Goal: Information Seeking & Learning: Learn about a topic

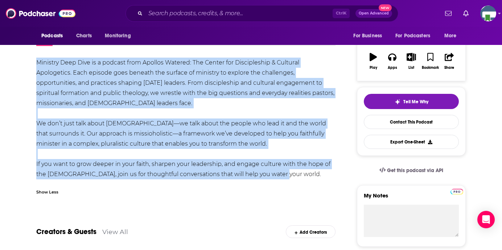
scroll to position [109, 0]
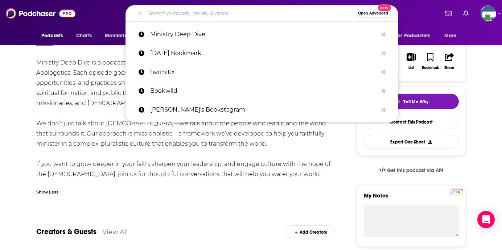
click at [178, 12] on input "Search podcasts, credits, & more..." at bounding box center [249, 14] width 209 height 12
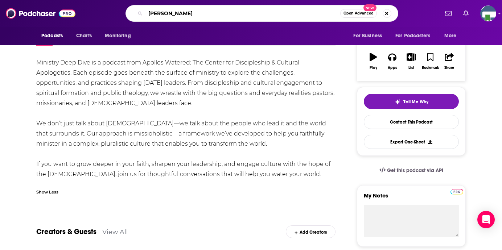
type input "[PERSON_NAME] Show"
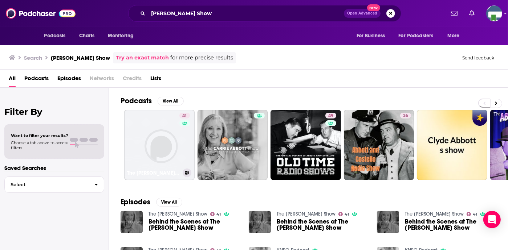
click at [167, 127] on link "41 The [PERSON_NAME] Show" at bounding box center [159, 145] width 70 height 70
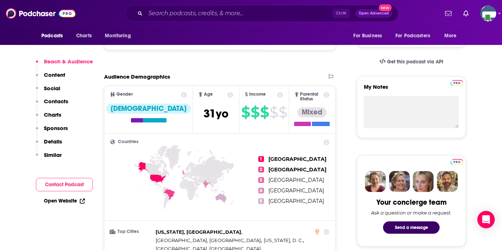
scroll to position [508, 0]
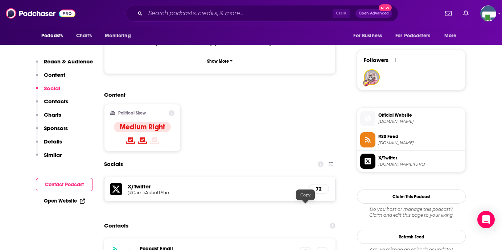
click at [306, 250] on icon at bounding box center [305, 253] width 5 height 6
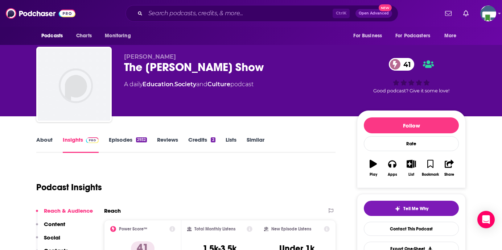
scroll to position [0, 0]
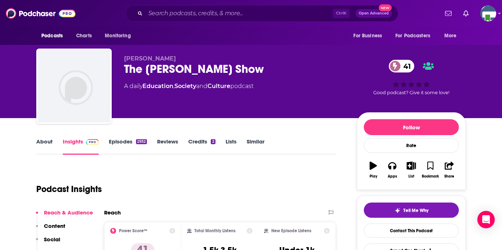
click at [45, 140] on link "About" at bounding box center [44, 146] width 16 height 17
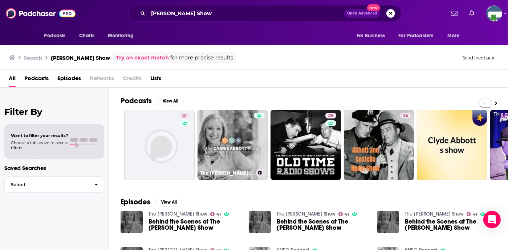
click at [225, 140] on link "The [PERSON_NAME] Show" at bounding box center [232, 145] width 70 height 70
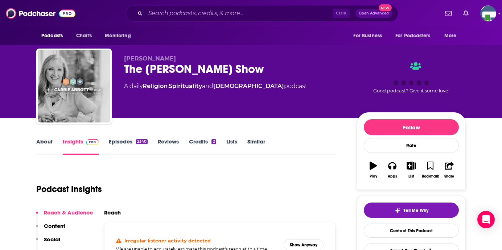
click at [45, 141] on link "About" at bounding box center [44, 146] width 16 height 17
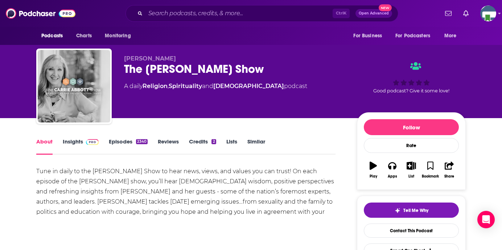
scroll to position [73, 0]
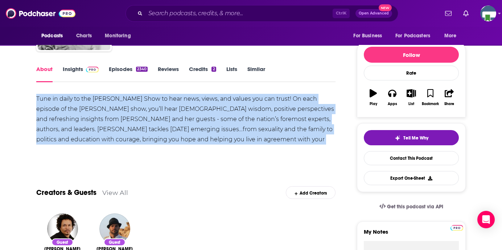
drag, startPoint x: 37, startPoint y: 98, endPoint x: 304, endPoint y: 142, distance: 271.3
click at [304, 142] on div "Tune in daily to the [PERSON_NAME] Show to hear news, views, and values you can…" at bounding box center [185, 124] width 299 height 61
copy div "Tune in daily to the [PERSON_NAME] Show to hear news, views, and values you can…"
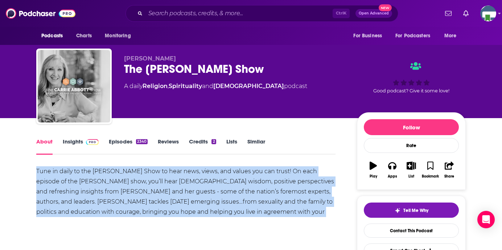
click at [71, 141] on link "Insights" at bounding box center [81, 146] width 36 height 17
